Goal: Transaction & Acquisition: Purchase product/service

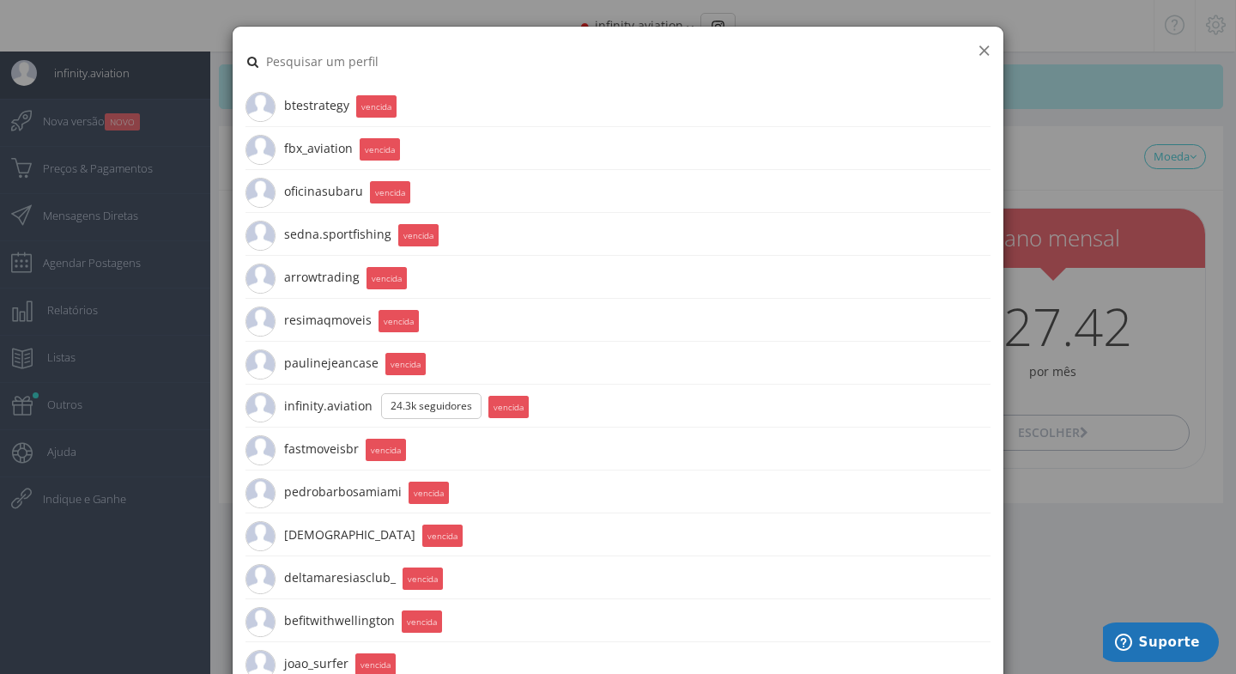
click at [983, 57] on button "×" at bounding box center [984, 50] width 13 height 23
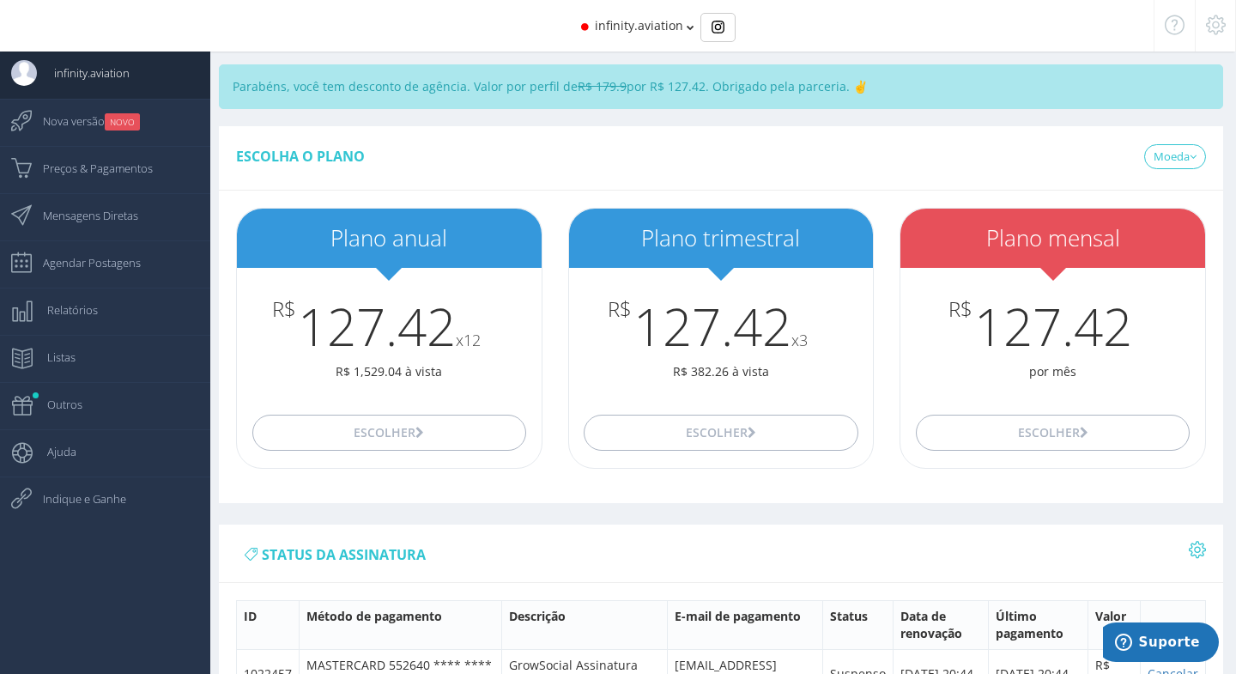
click at [628, 21] on span "infinity.aviation" at bounding box center [639, 25] width 88 height 16
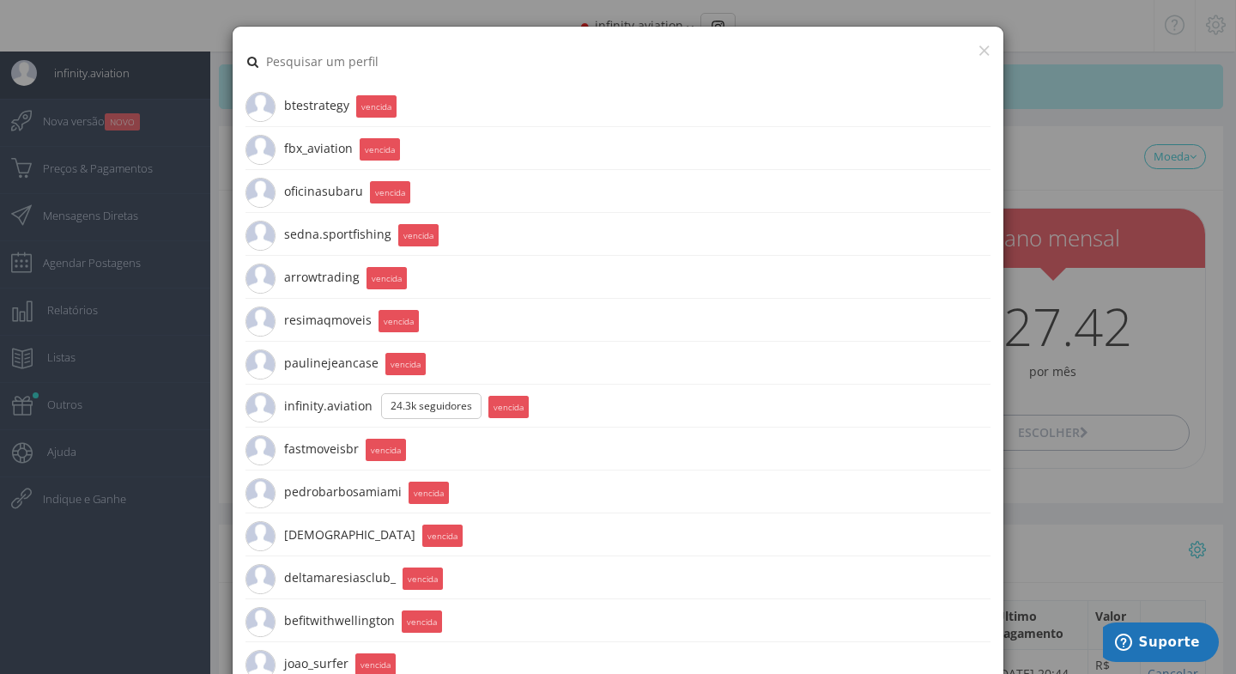
click at [337, 45] on input "text" at bounding box center [599, 61] width 670 height 45
click at [985, 48] on button "×" at bounding box center [984, 50] width 13 height 23
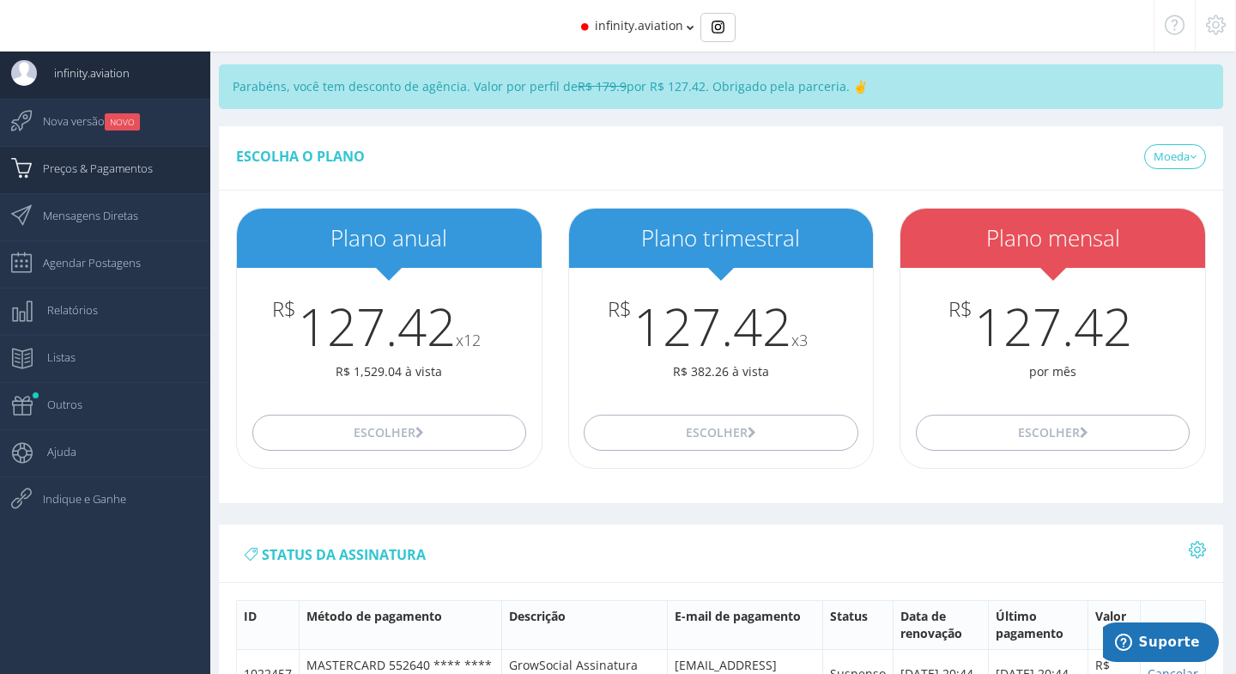
click at [124, 169] on span "Preços & Pagamentos" at bounding box center [89, 168] width 127 height 43
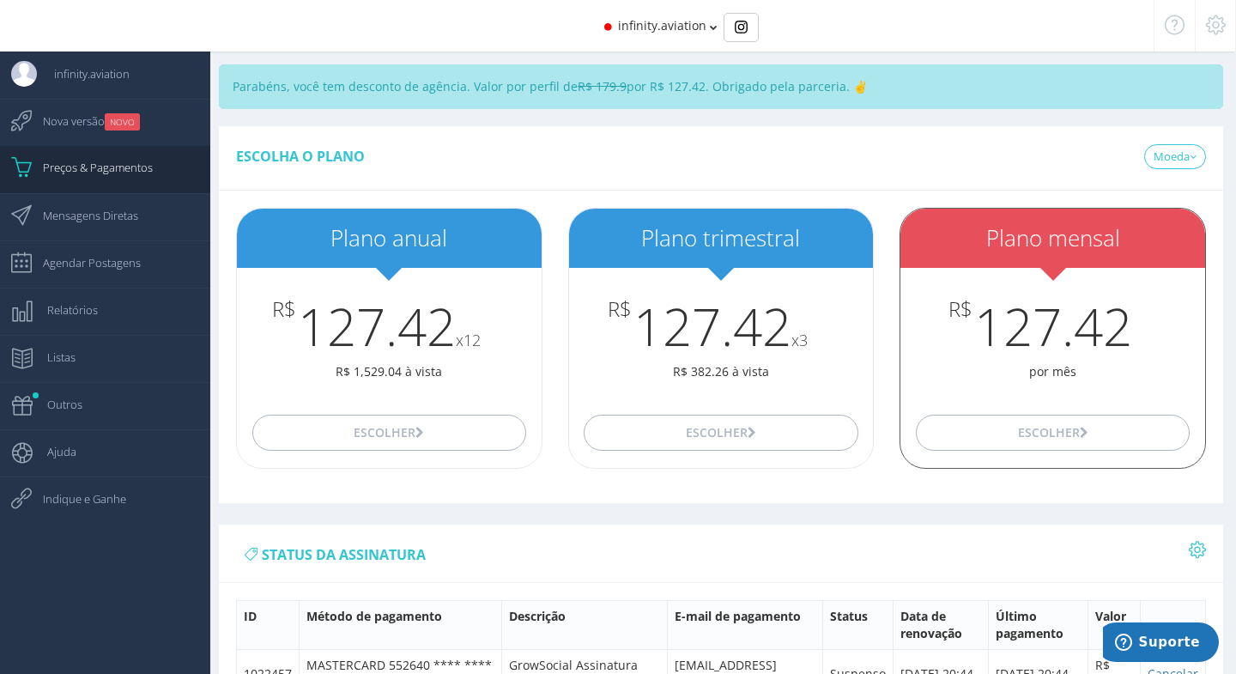
click at [987, 363] on p "por mês" at bounding box center [1053, 371] width 305 height 17
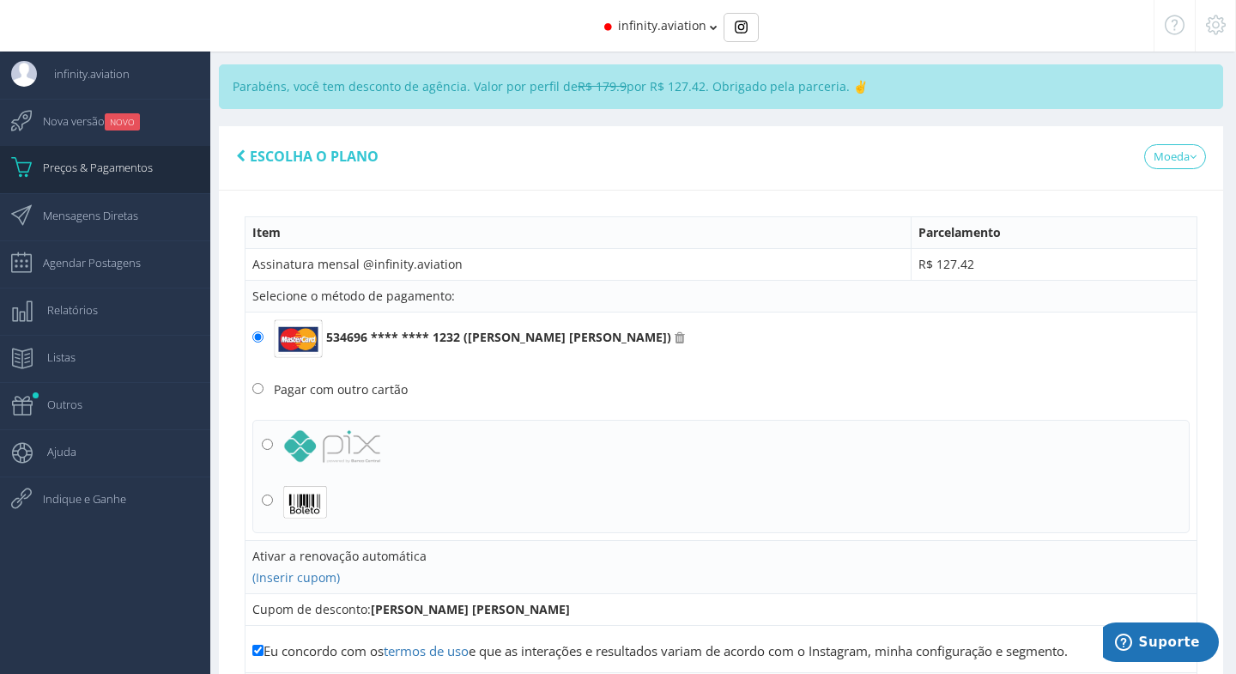
click at [682, 33] on span "infinity.aviation" at bounding box center [662, 25] width 88 height 16
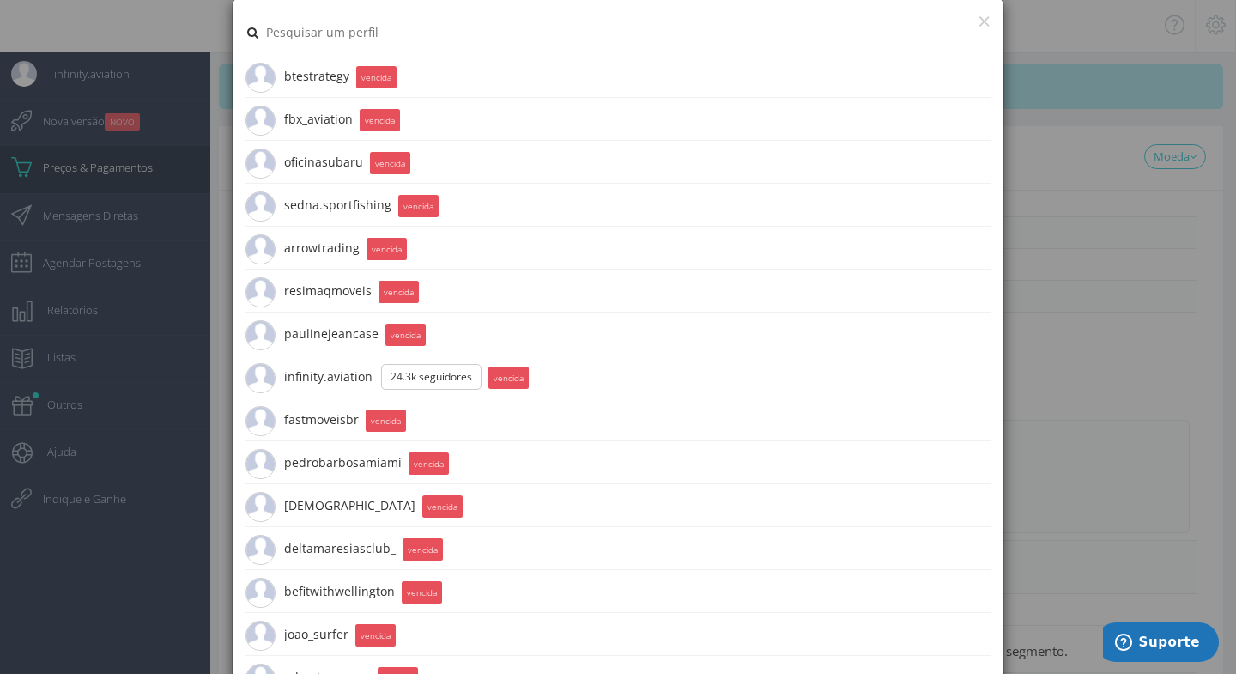
scroll to position [35, 0]
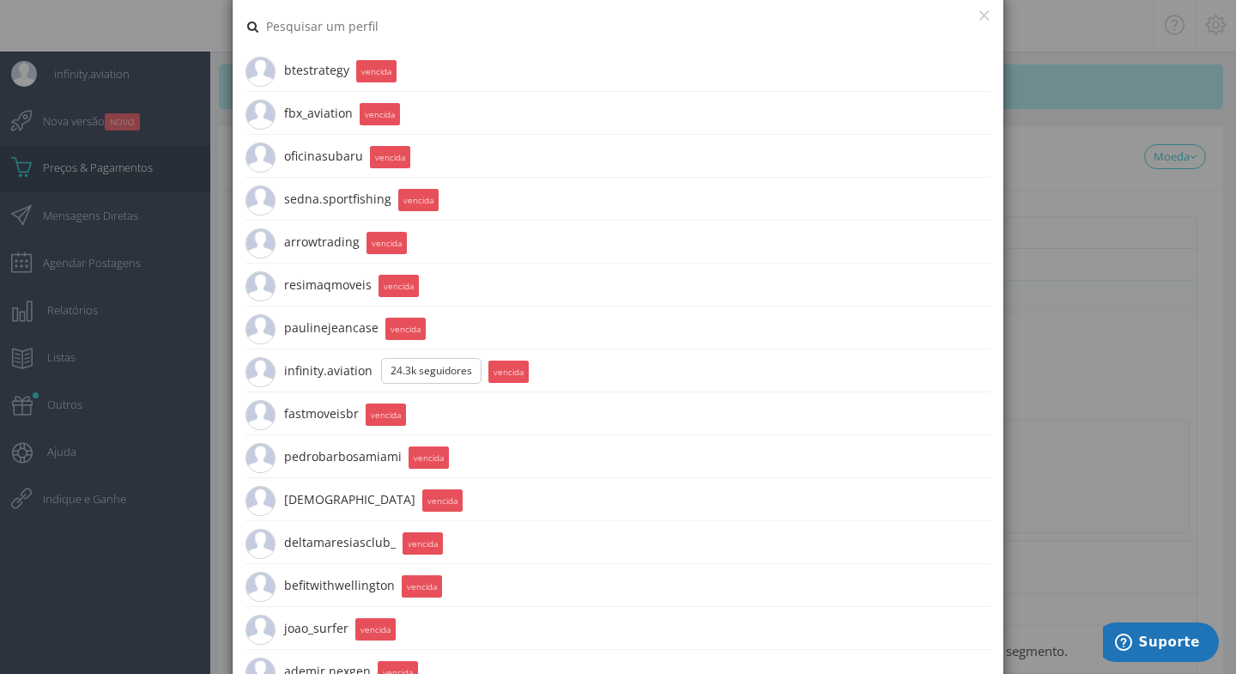
click at [313, 69] on span "btestrategy 391 Seguidores" at bounding box center [298, 70] width 104 height 43
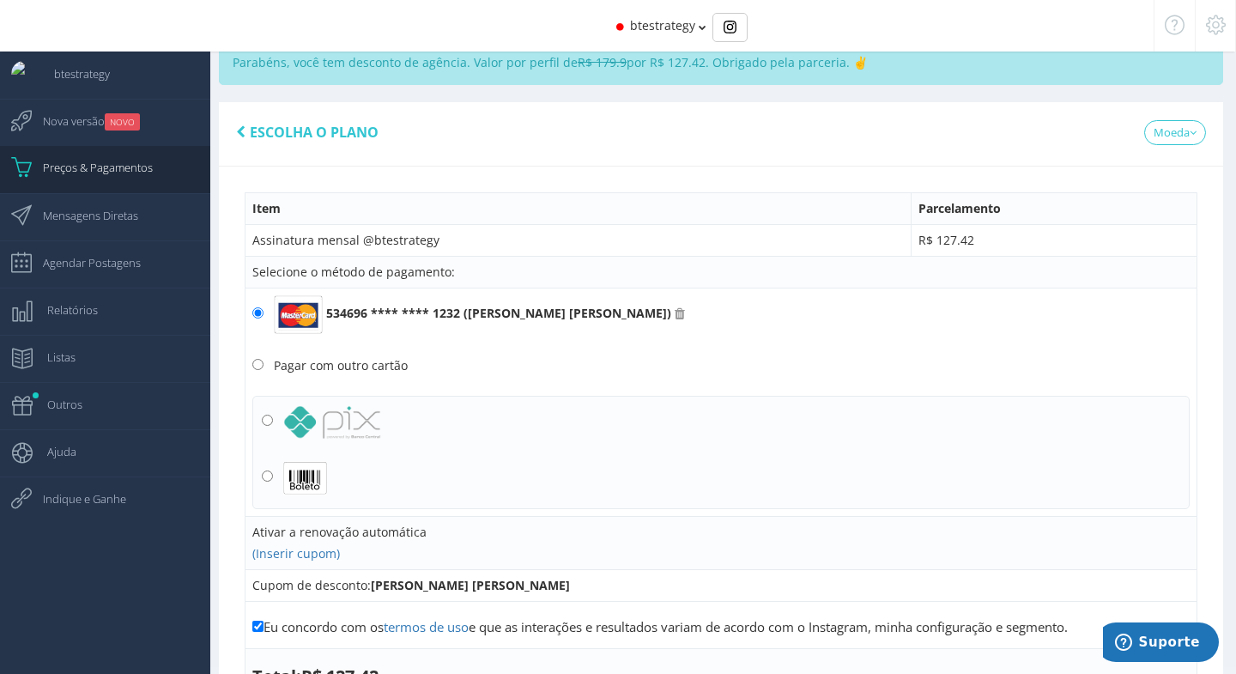
scroll to position [76, 0]
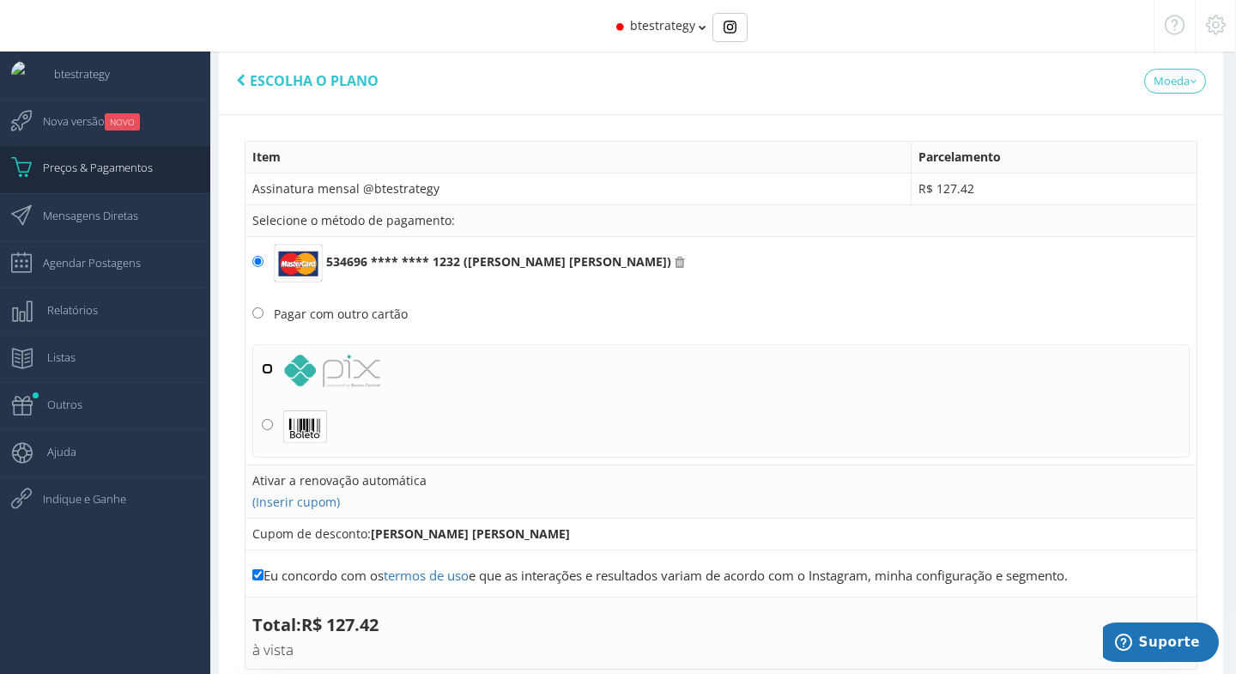
click at [269, 370] on input "radio" at bounding box center [267, 368] width 11 height 11
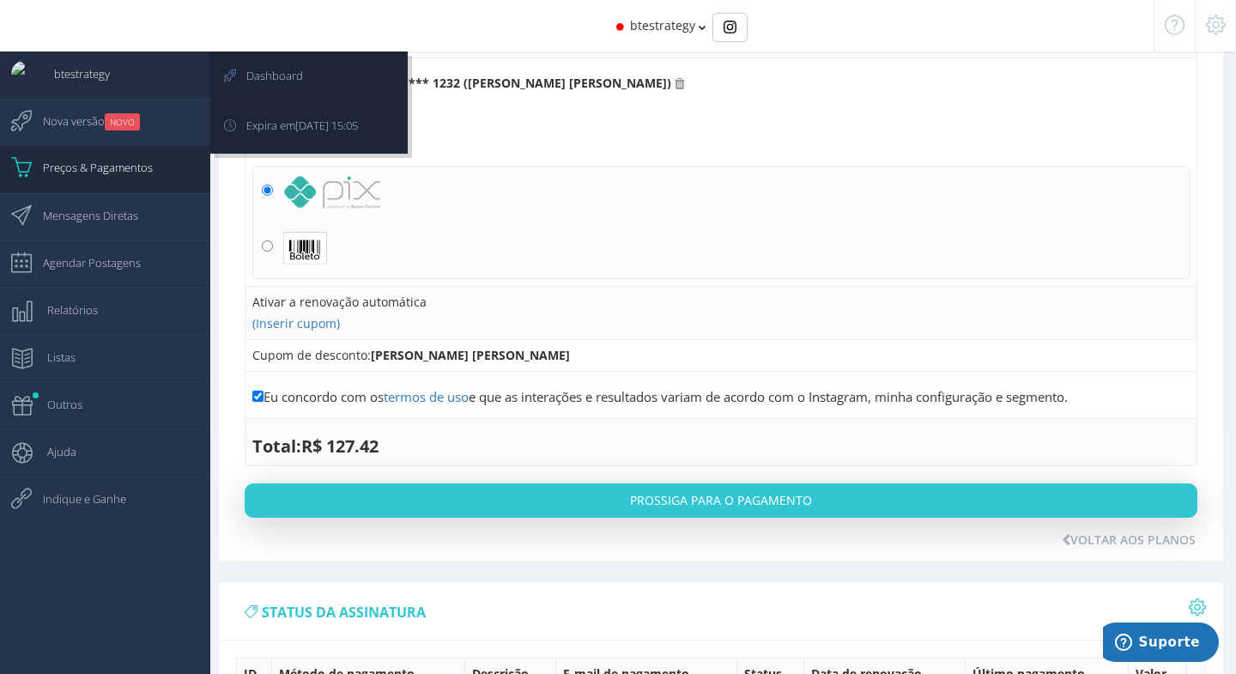
click at [99, 79] on span "btestrategy" at bounding box center [73, 73] width 73 height 43
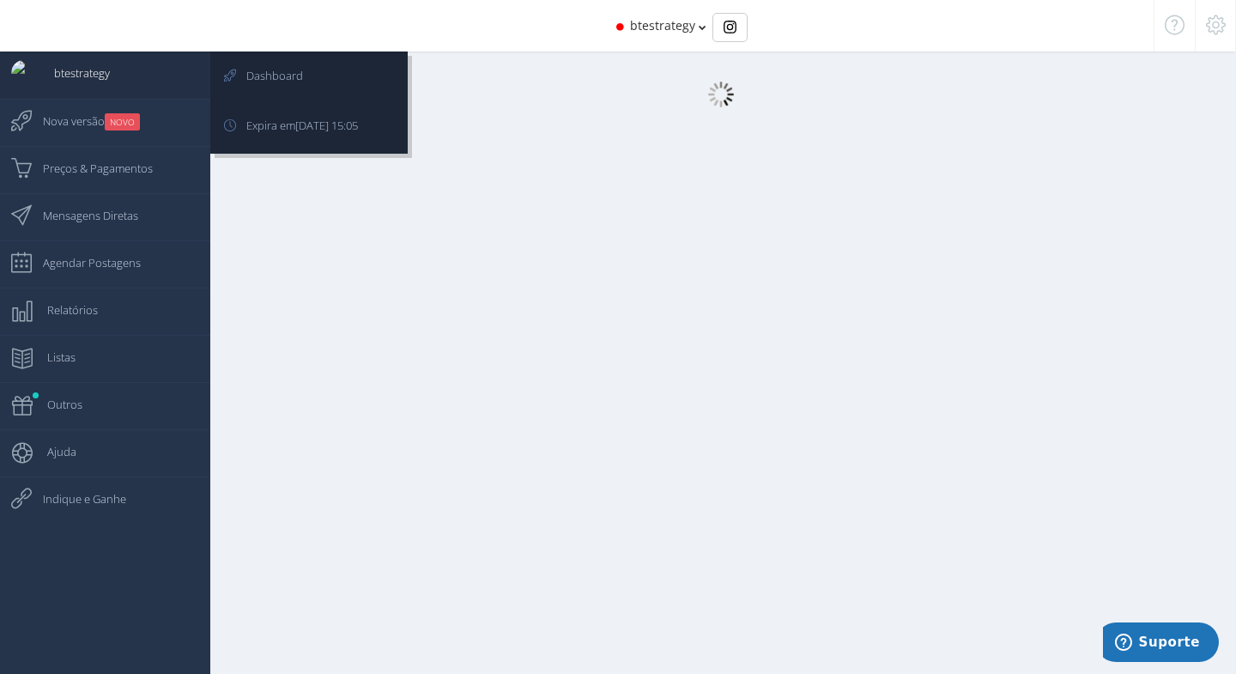
scroll to position [17, 0]
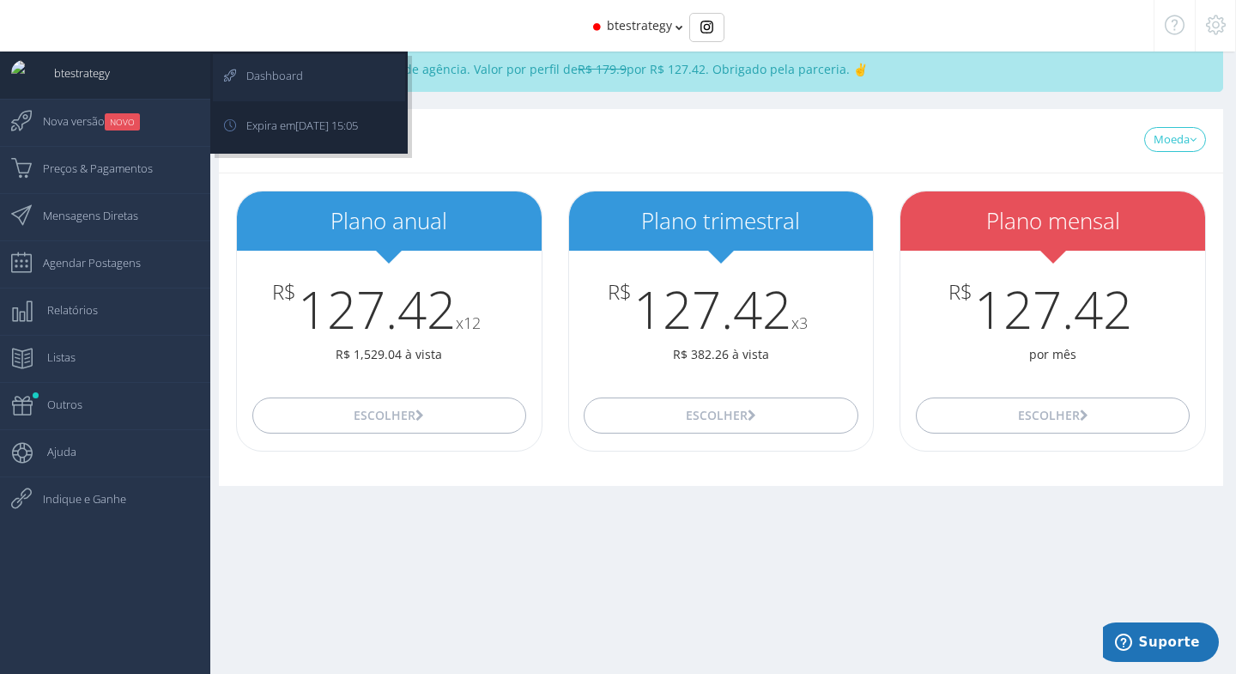
click at [280, 70] on span "Dashboard" at bounding box center [266, 75] width 74 height 43
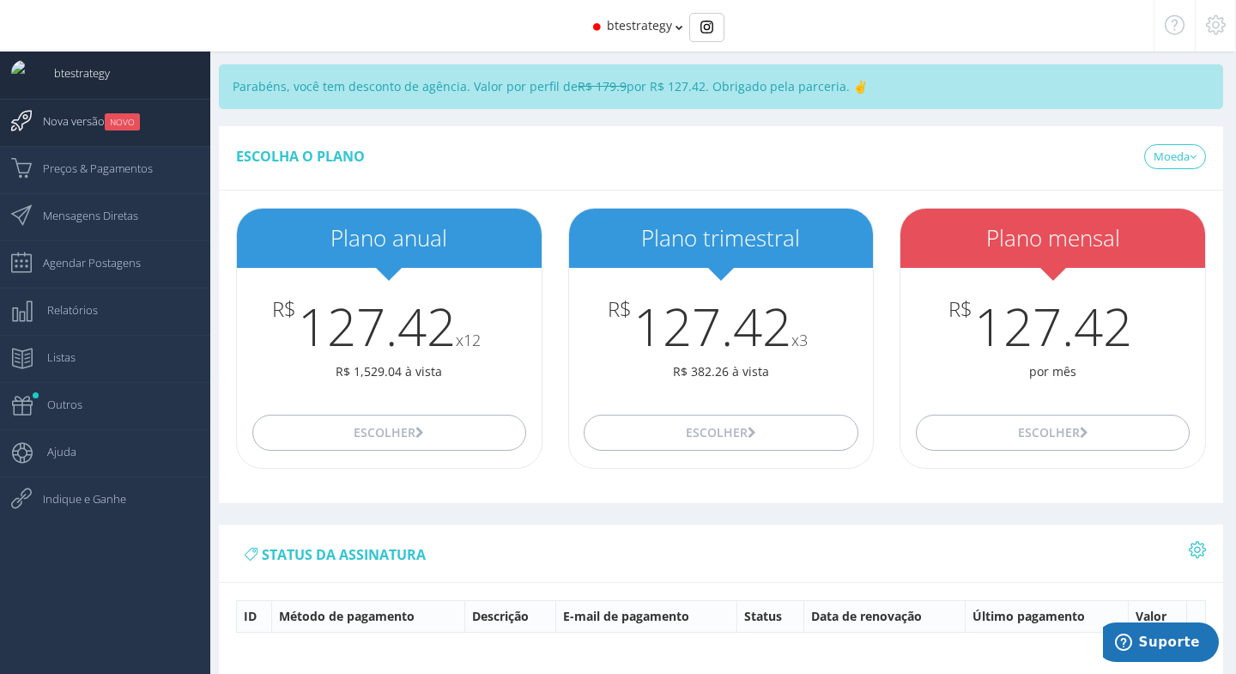
click at [112, 130] on span "Nova versão NOVO" at bounding box center [83, 121] width 114 height 43
